Goal: Information Seeking & Learning: Learn about a topic

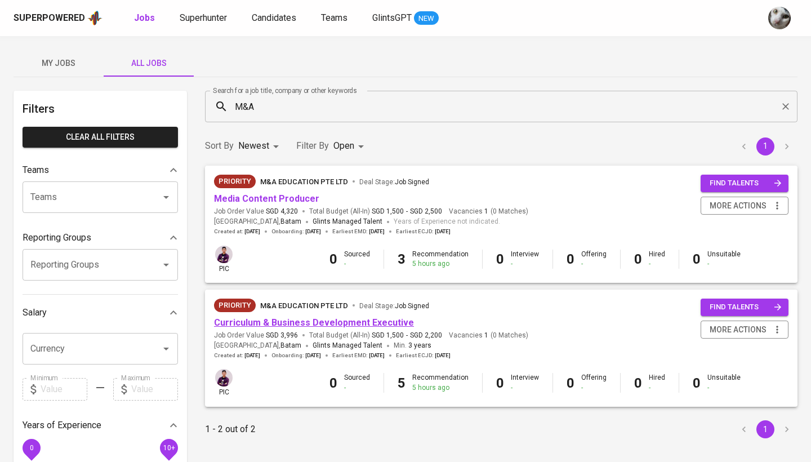
click at [285, 321] on link "Curriculum & Business Development Executive" at bounding box center [314, 322] width 200 height 11
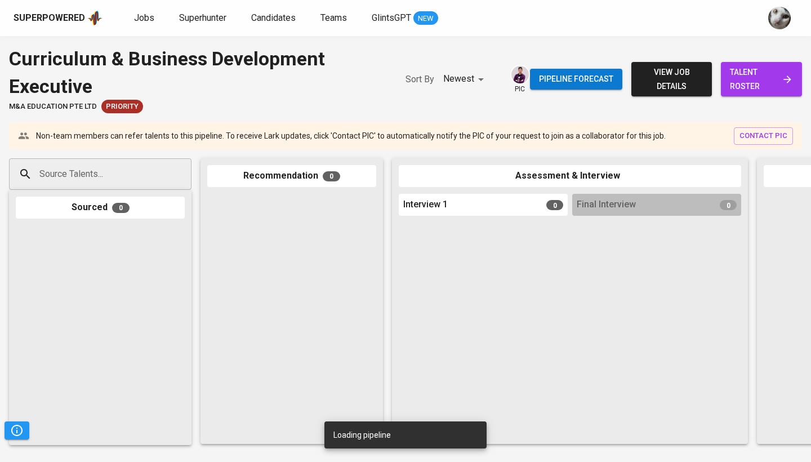
click at [749, 81] on span "talent roster" at bounding box center [761, 79] width 63 height 28
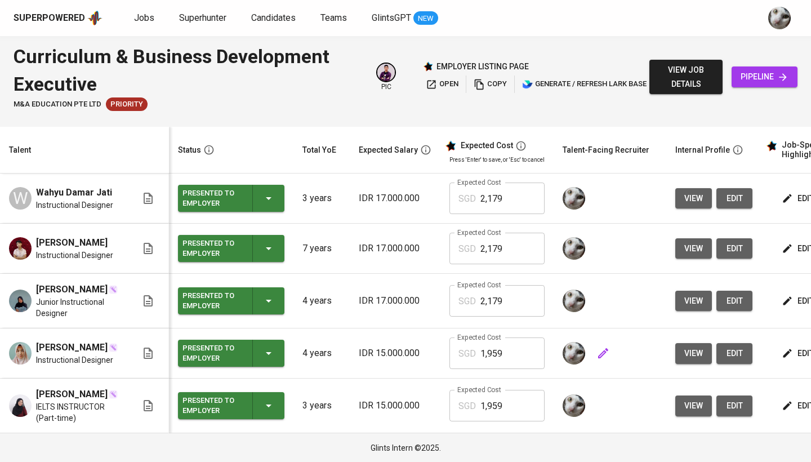
scroll to position [20, 0]
click at [149, 20] on span "Jobs" at bounding box center [144, 17] width 20 height 11
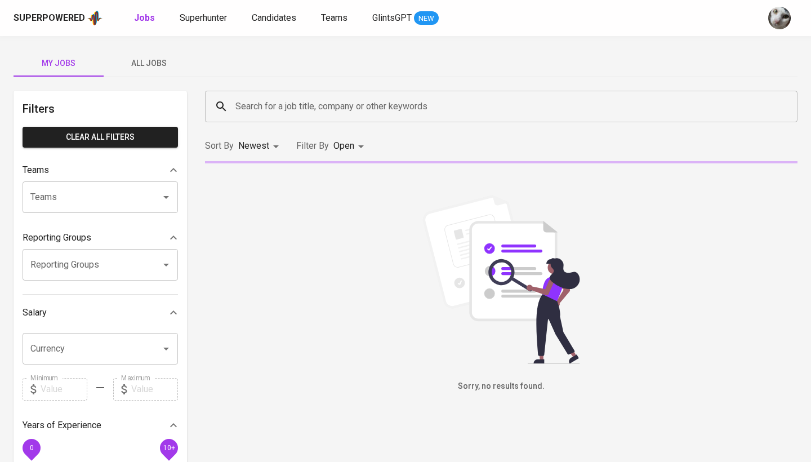
click at [146, 61] on span "All Jobs" at bounding box center [148, 63] width 77 height 14
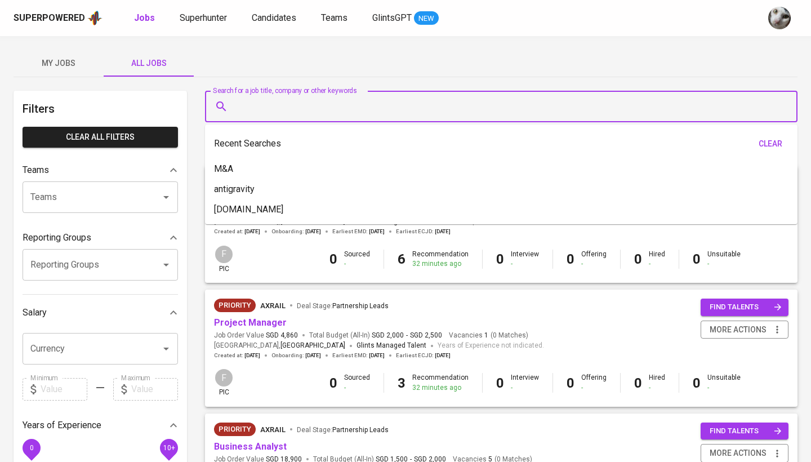
click at [254, 108] on input "Search for a job title, company or other keywords" at bounding box center [504, 106] width 543 height 21
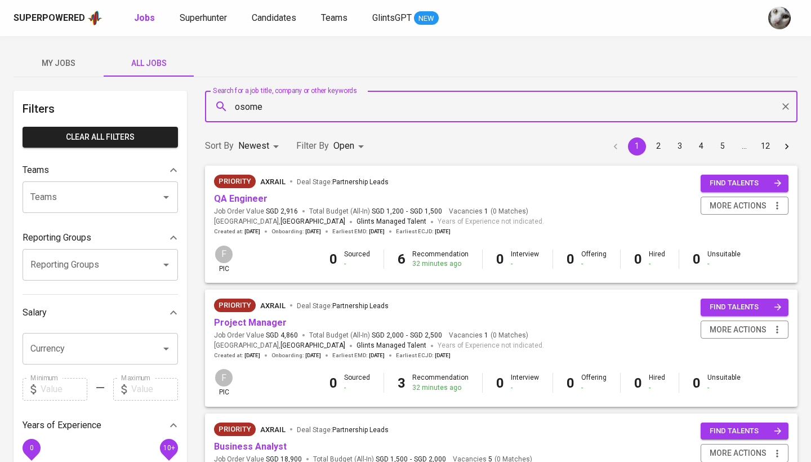
type input "osome"
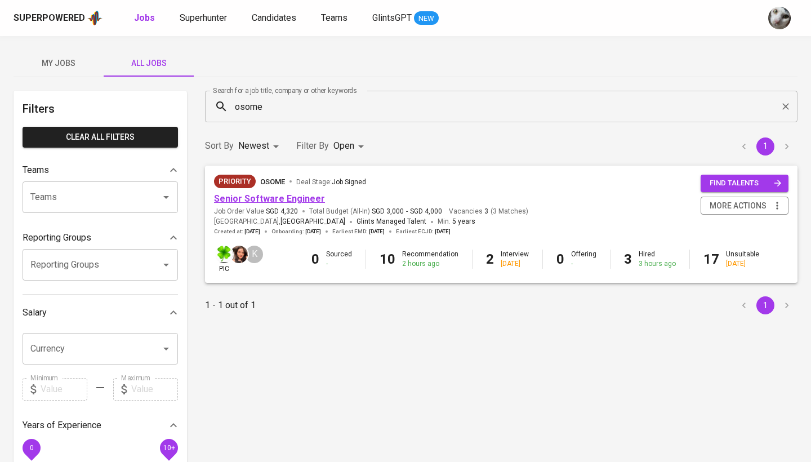
click at [271, 198] on link "Senior Software Engineer" at bounding box center [269, 198] width 111 height 11
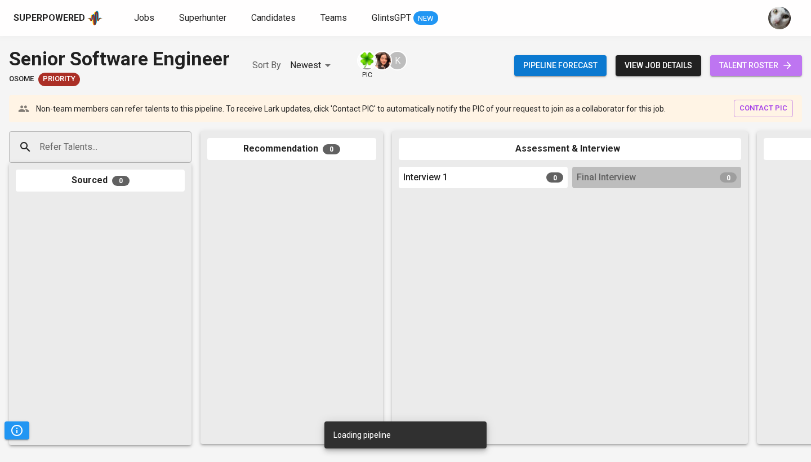
click at [744, 64] on span "talent roster" at bounding box center [756, 66] width 74 height 14
